Goal: Task Accomplishment & Management: Use online tool/utility

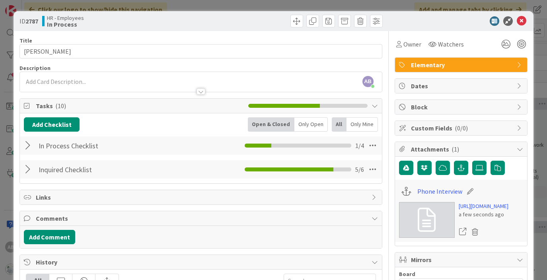
scroll to position [64, 212]
click at [25, 146] on div at bounding box center [29, 145] width 10 height 14
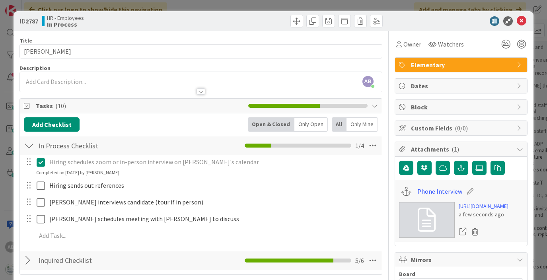
click at [26, 148] on div at bounding box center [29, 145] width 10 height 14
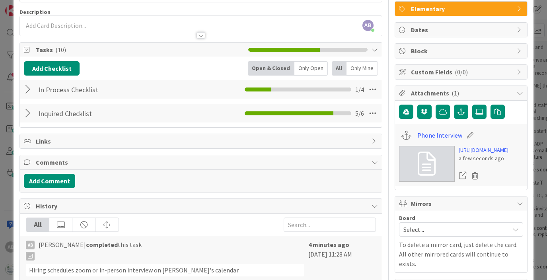
scroll to position [0, 0]
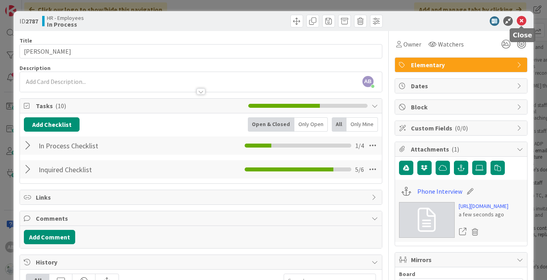
click at [520, 21] on icon at bounding box center [522, 21] width 10 height 10
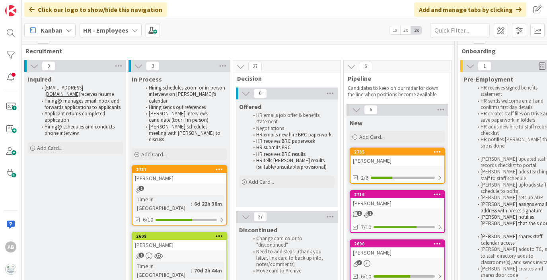
scroll to position [0, 212]
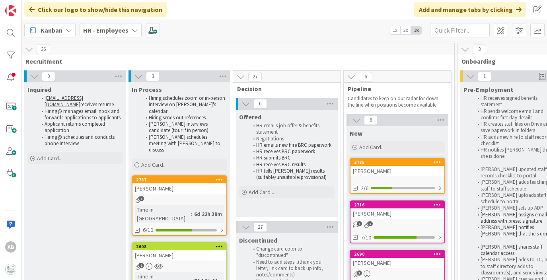
click at [164, 182] on link "2787 [PERSON_NAME] 1 Time in Column : 6d 22h 38m 6/10" at bounding box center [179, 205] width 95 height 60
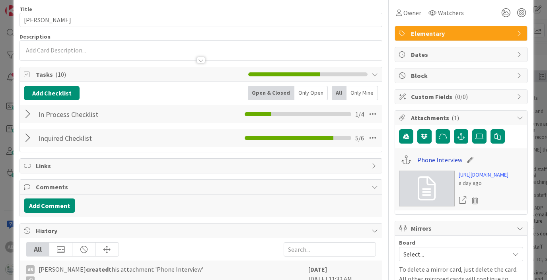
scroll to position [37, 0]
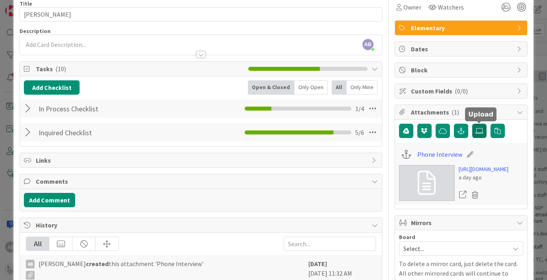
click at [481, 133] on icon at bounding box center [479, 131] width 8 height 6
click at [472, 124] on input "file" at bounding box center [472, 124] width 0 height 0
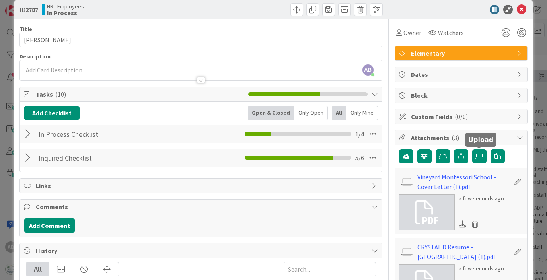
scroll to position [0, 0]
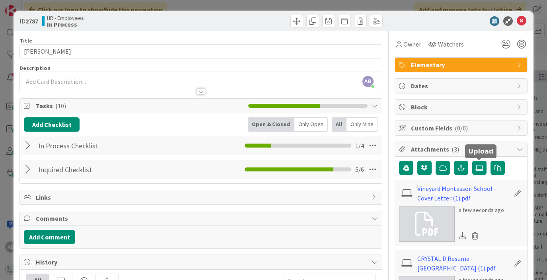
click at [32, 147] on div at bounding box center [29, 145] width 10 height 14
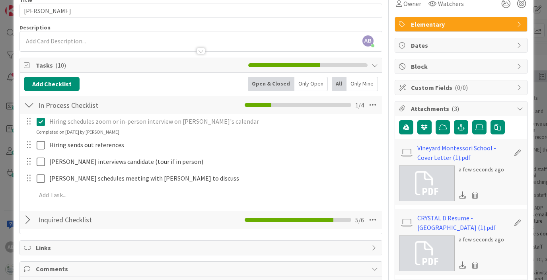
scroll to position [41, 0]
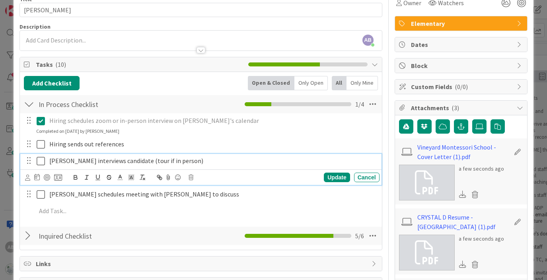
click at [41, 161] on icon at bounding box center [41, 161] width 8 height 10
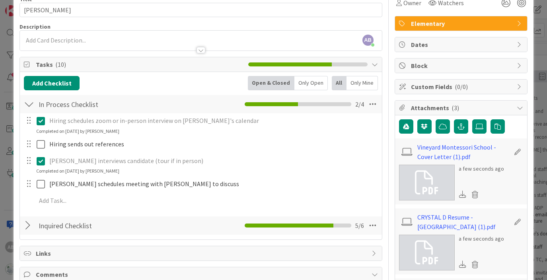
click at [41, 161] on icon at bounding box center [41, 161] width 8 height 10
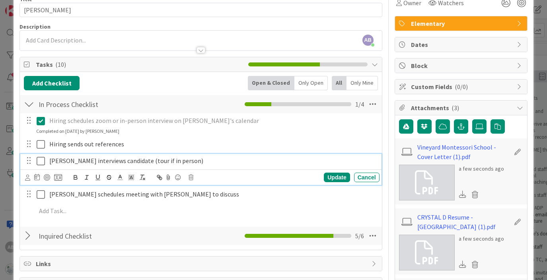
scroll to position [0, 0]
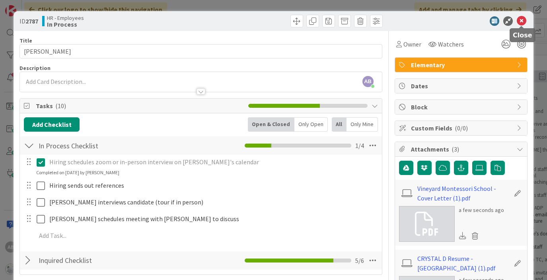
click at [521, 18] on icon at bounding box center [522, 21] width 10 height 10
